Goal: Task Accomplishment & Management: Use online tool/utility

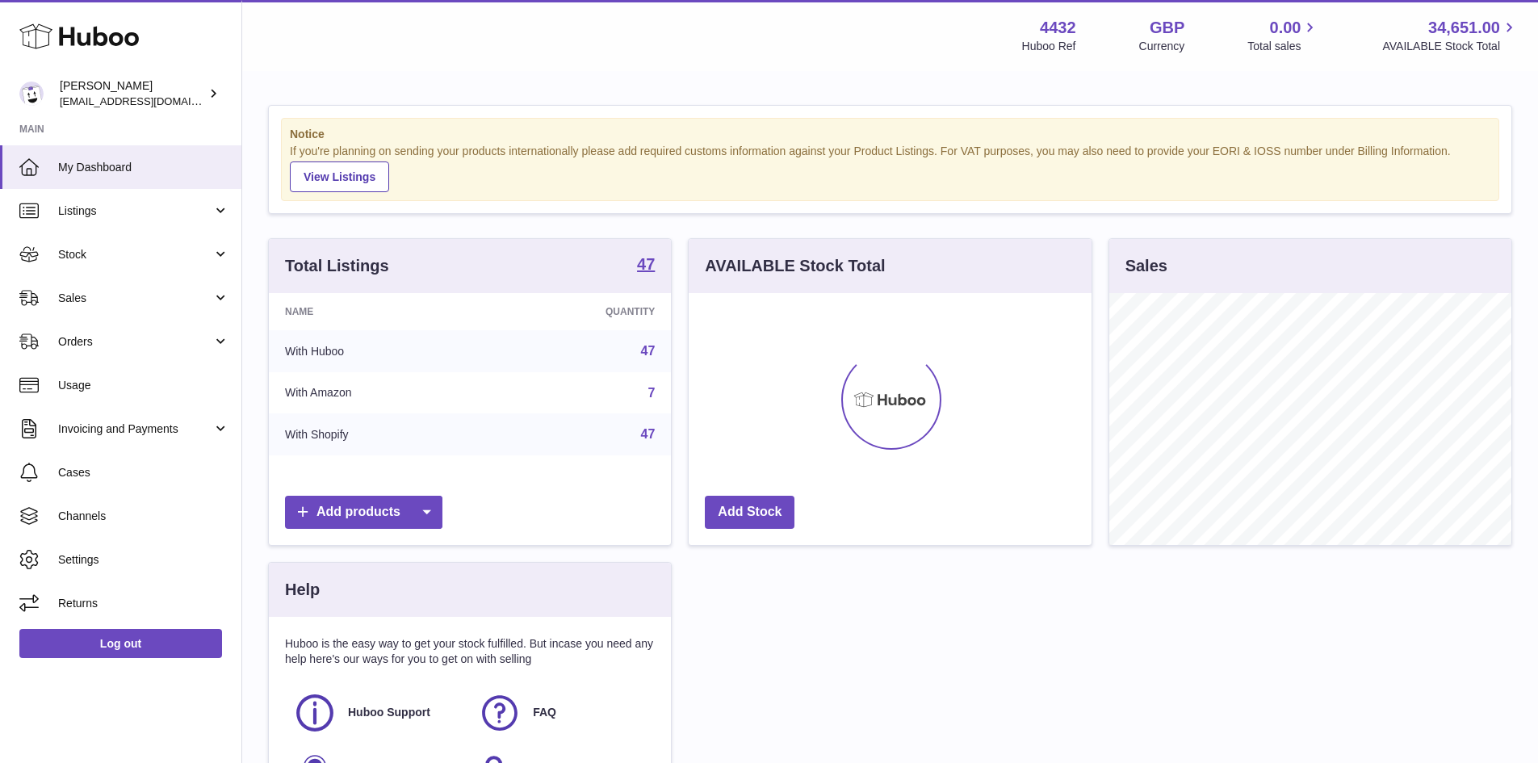
scroll to position [252, 403]
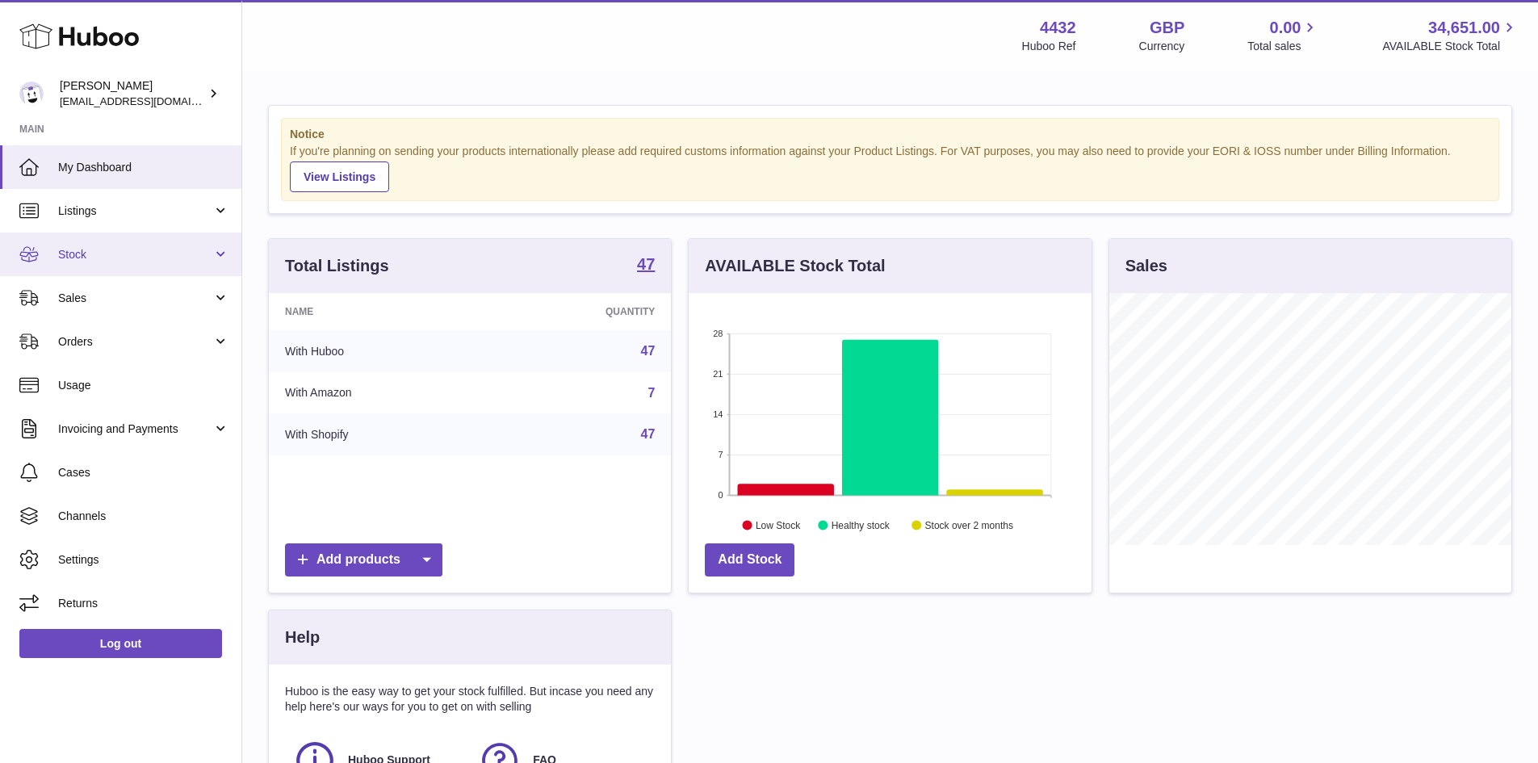
click at [130, 262] on link "Stock" at bounding box center [120, 254] width 241 height 44
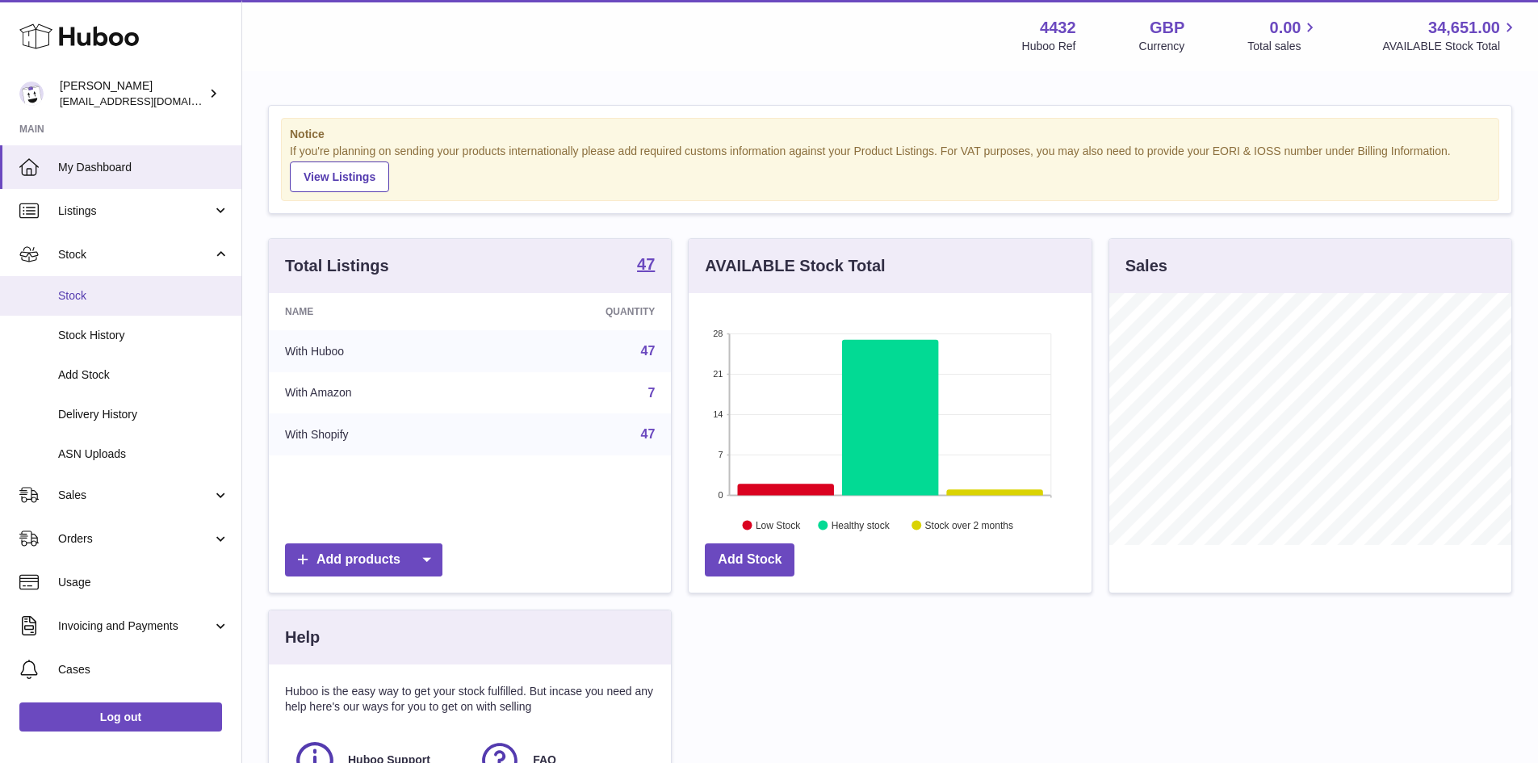
click at [116, 303] on span "Stock" at bounding box center [143, 295] width 171 height 15
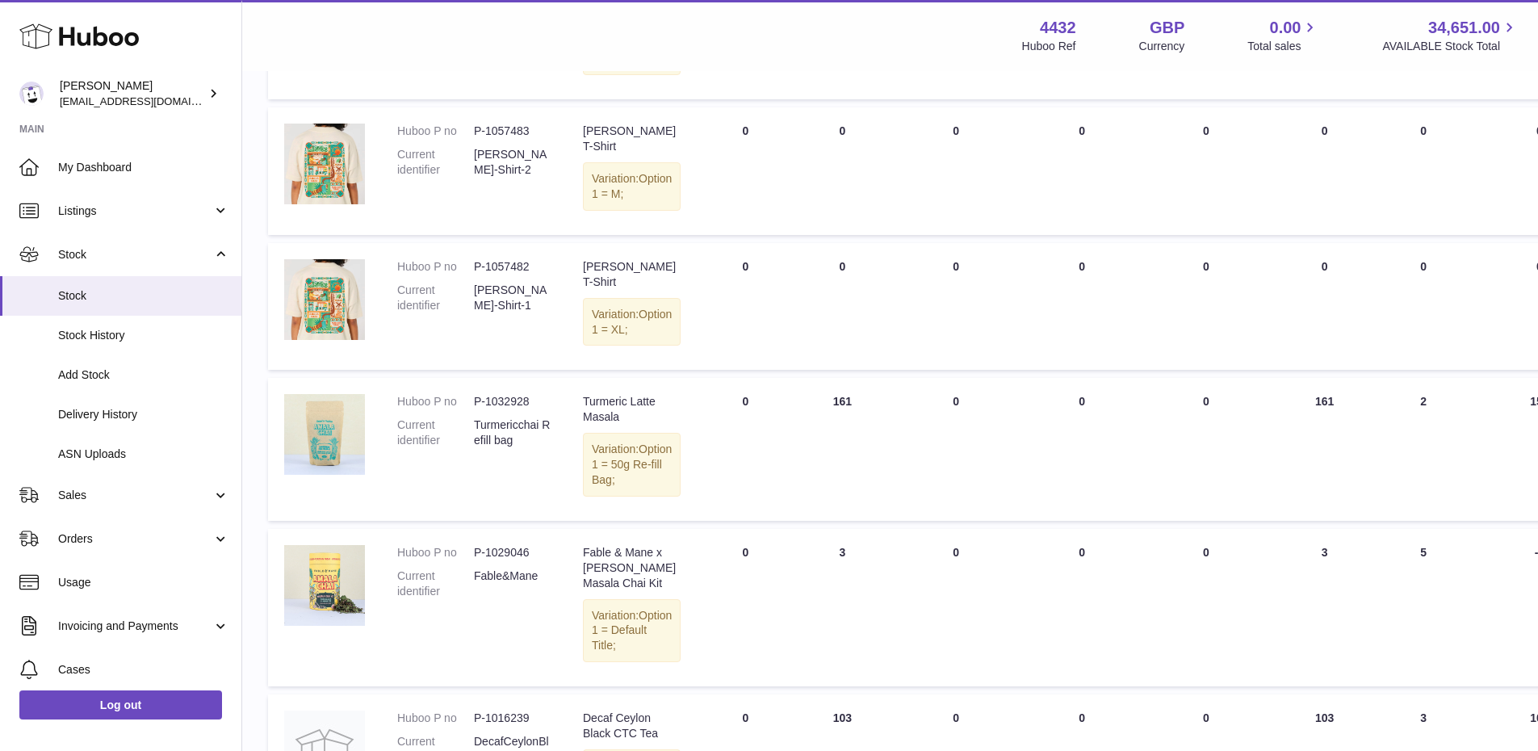
scroll to position [489, 0]
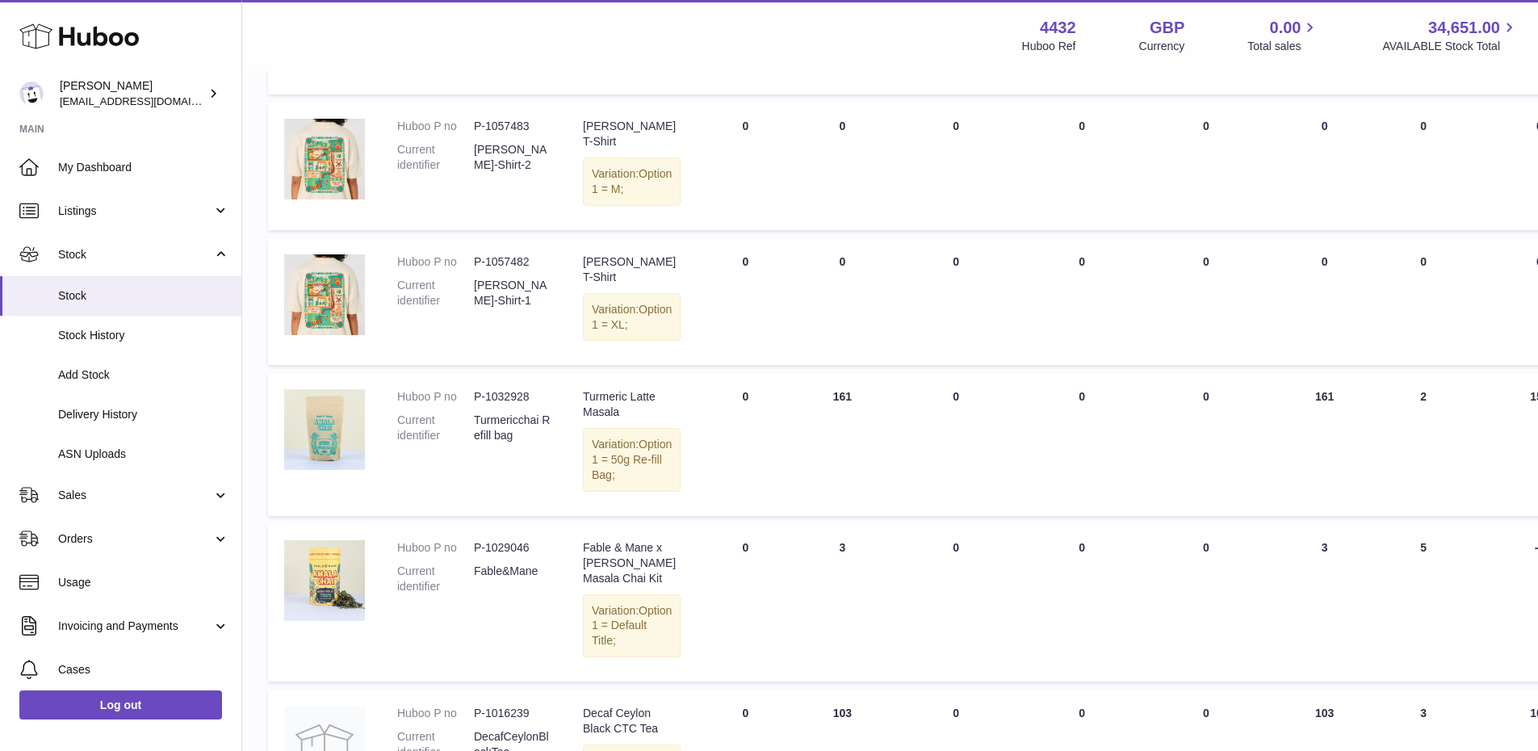
click at [519, 404] on dd "P-1032928" at bounding box center [512, 396] width 77 height 15
copy dd "1032928"
